Goal: Navigation & Orientation: Find specific page/section

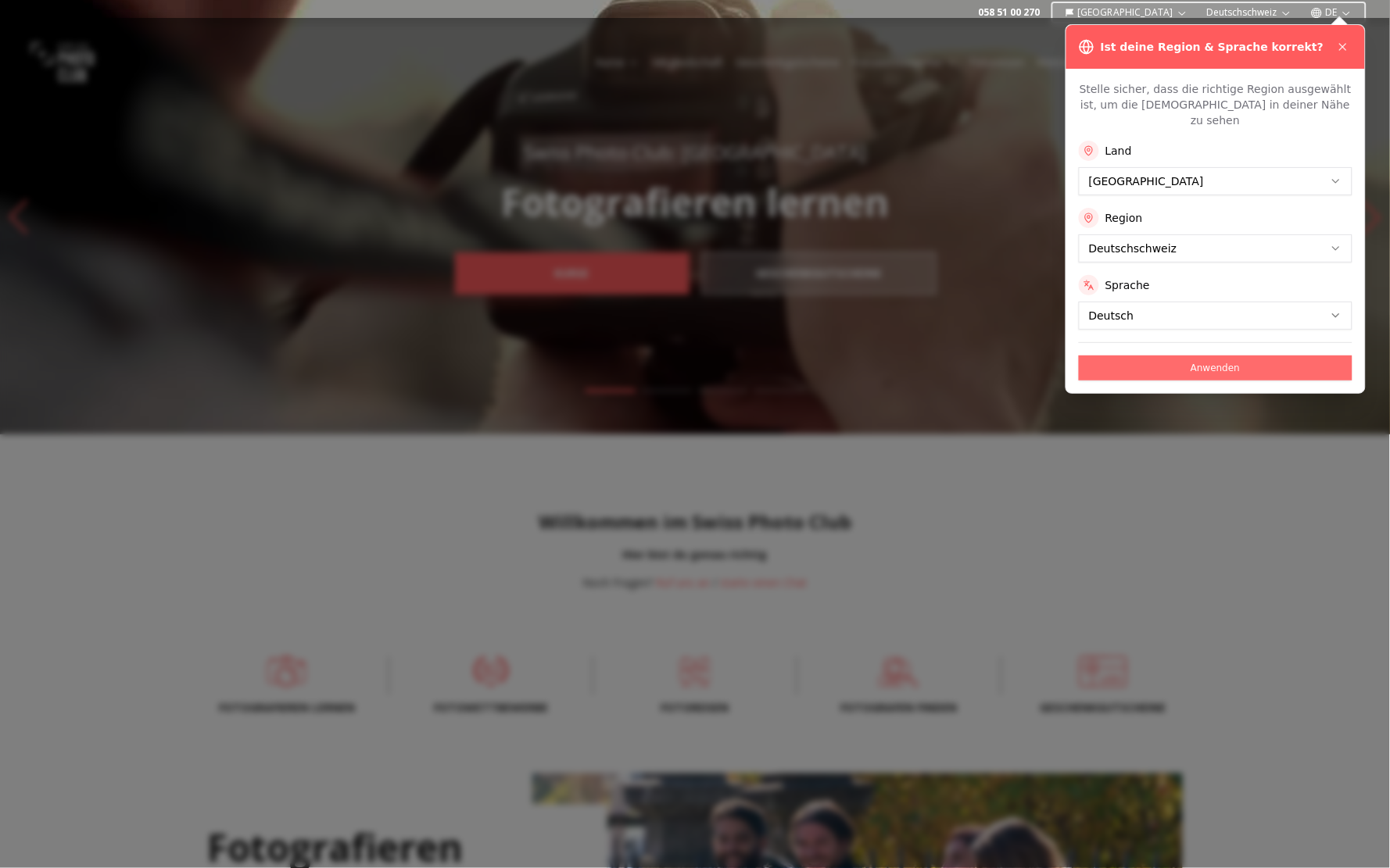
click at [1264, 356] on button "Anwenden" at bounding box center [1216, 369] width 274 height 25
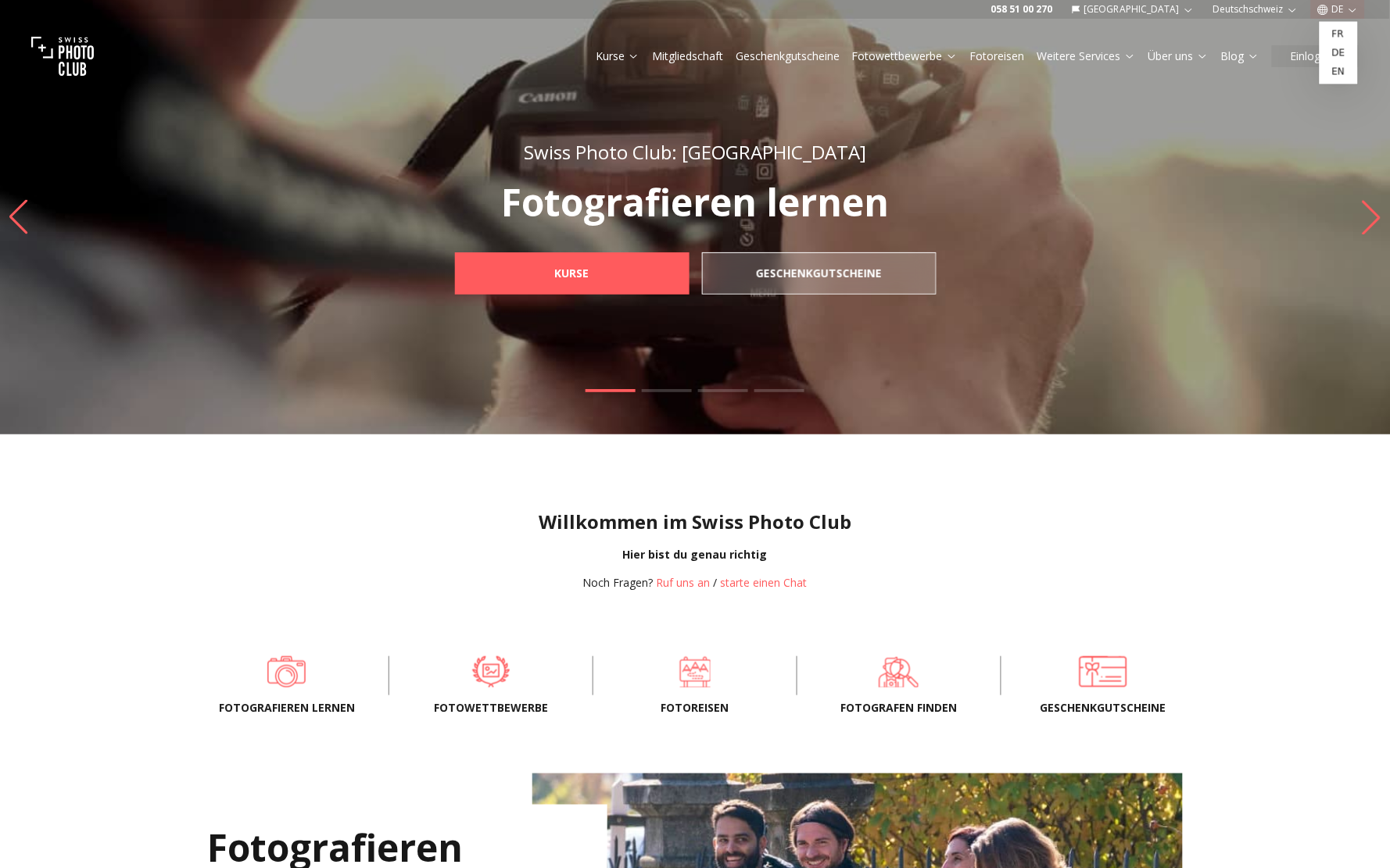
click at [1346, 1] on button "DE" at bounding box center [1338, 9] width 54 height 19
click at [1343, 28] on link "fr" at bounding box center [1338, 35] width 32 height 19
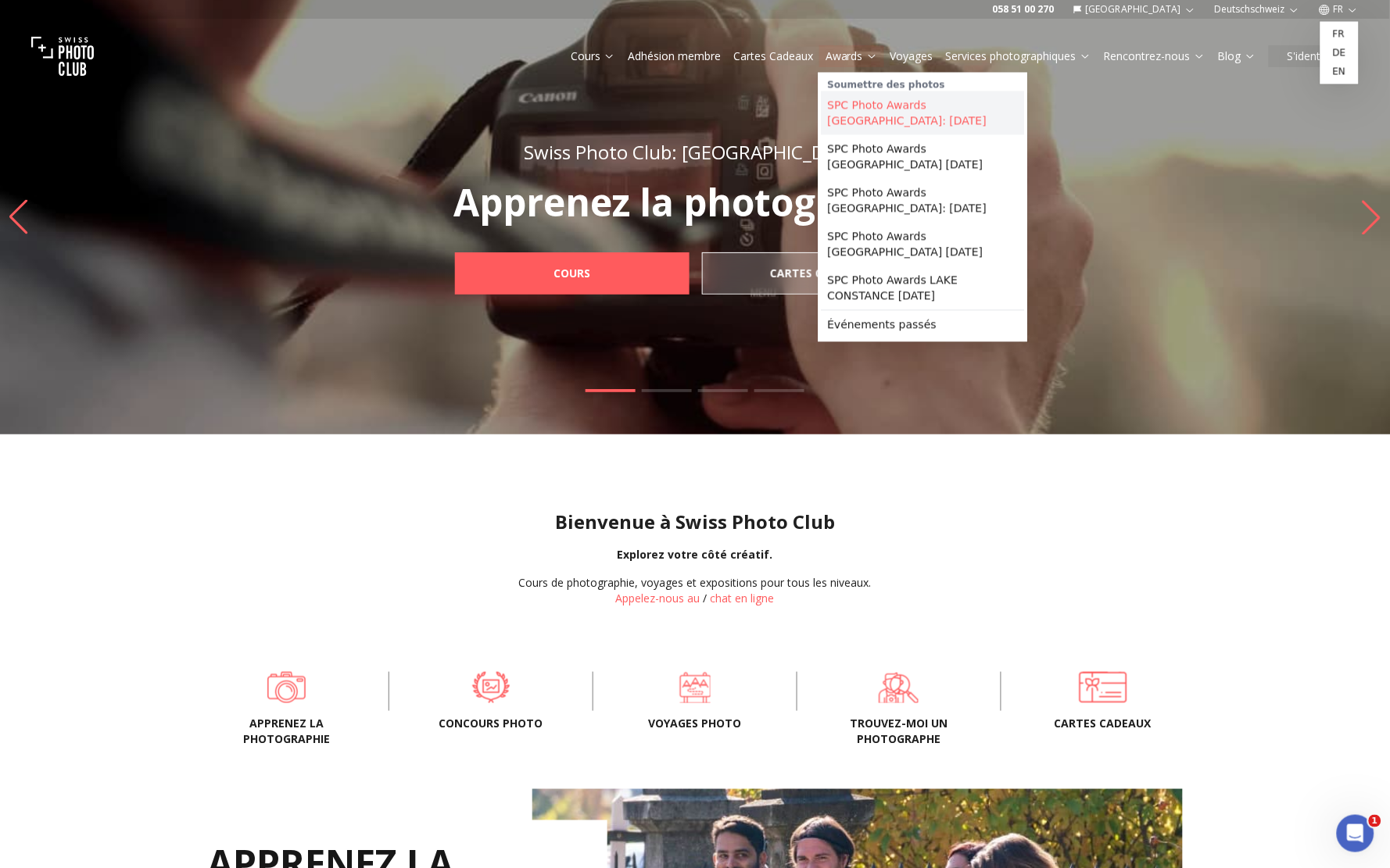
click at [862, 112] on link "SPC Photo Awards [GEOGRAPHIC_DATA]: [DATE]" at bounding box center [923, 113] width 203 height 43
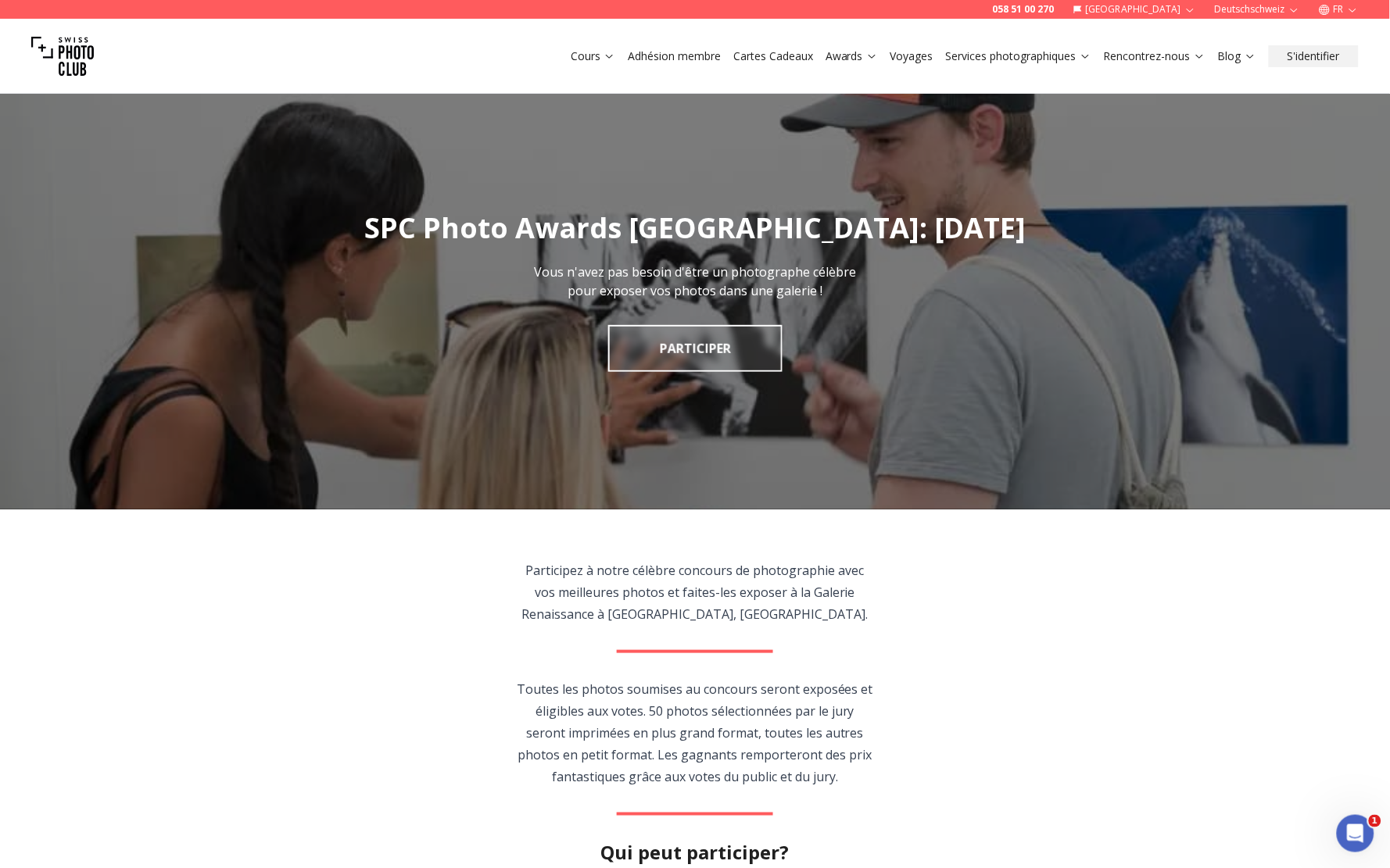
click at [930, 58] on link "Voyages" at bounding box center [912, 56] width 43 height 16
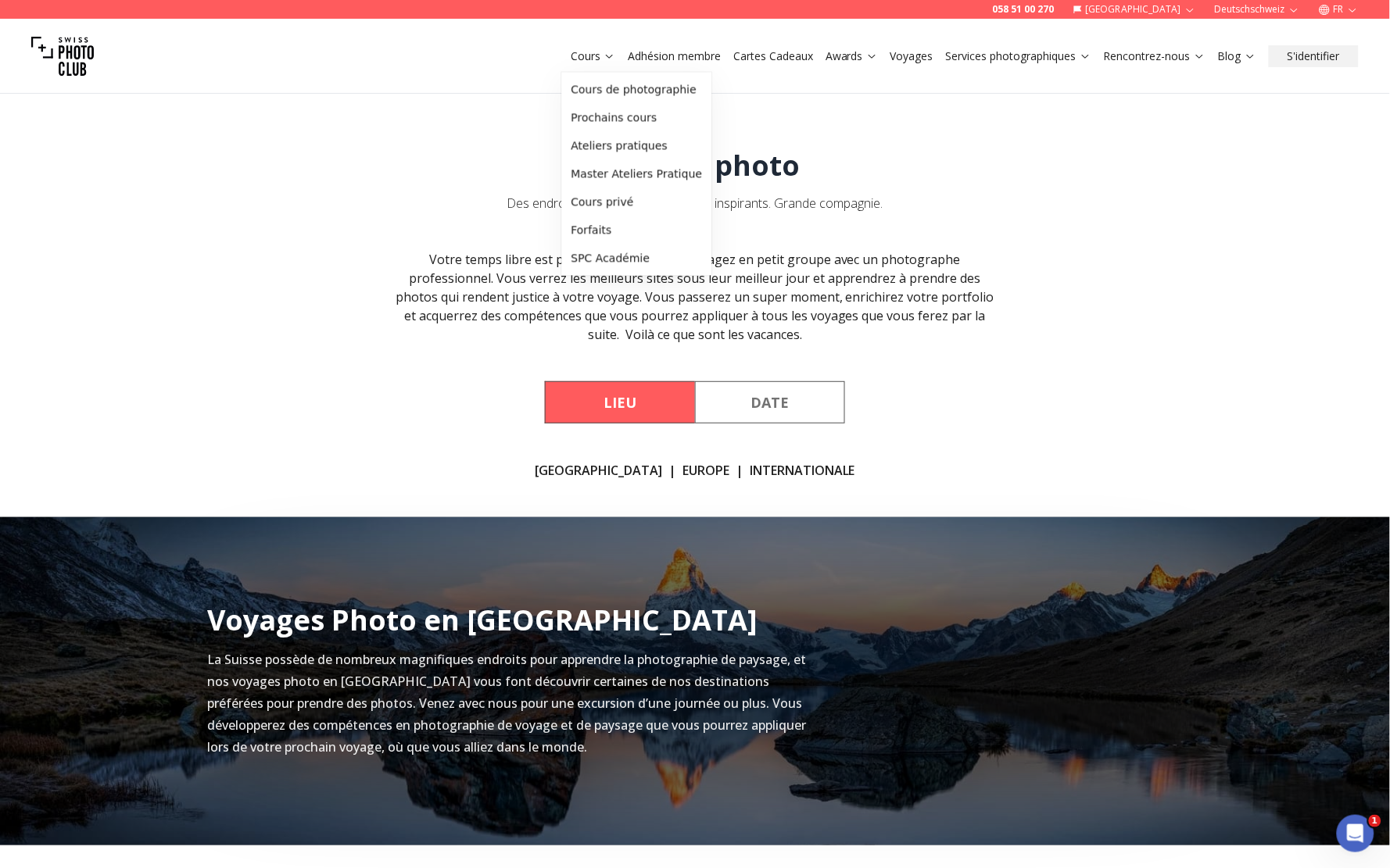
click at [593, 56] on link "Cours" at bounding box center [593, 56] width 44 height 16
